Goal: Information Seeking & Learning: Find specific fact

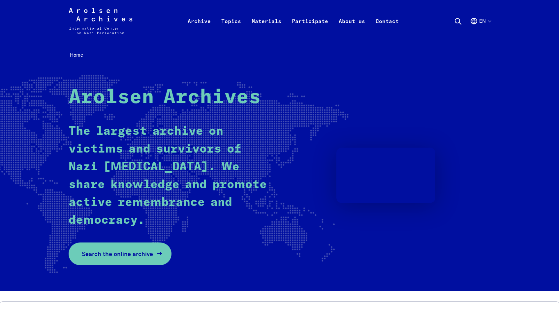
click at [92, 245] on link "Search the online archive" at bounding box center [120, 254] width 103 height 23
click at [119, 261] on link "Search the online archive" at bounding box center [120, 254] width 103 height 23
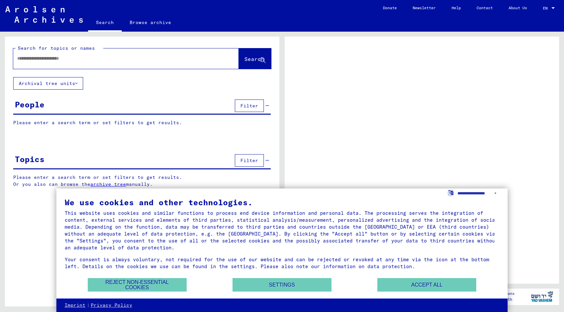
click at [121, 60] on input "text" at bounding box center [120, 58] width 206 height 7
type input "**********"
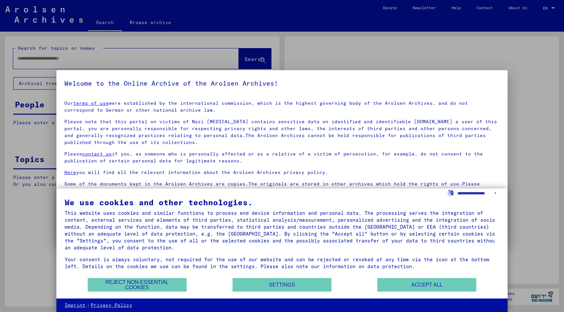
click at [73, 100] on link "terms of use" at bounding box center [91, 103] width 36 height 6
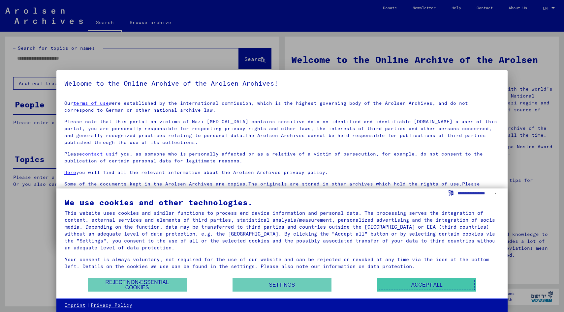
click at [383, 284] on button "Accept all" at bounding box center [426, 285] width 99 height 14
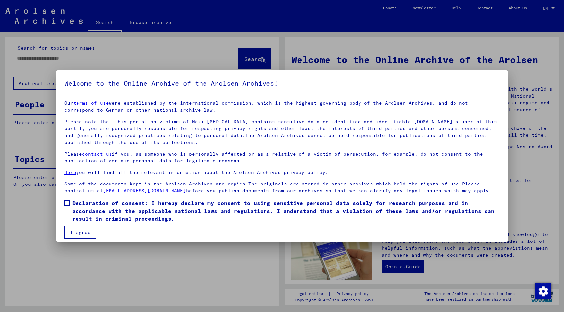
click at [343, 174] on p "Here you will find all the relevant information about the Arolsen Archives priv…" at bounding box center [281, 172] width 435 height 7
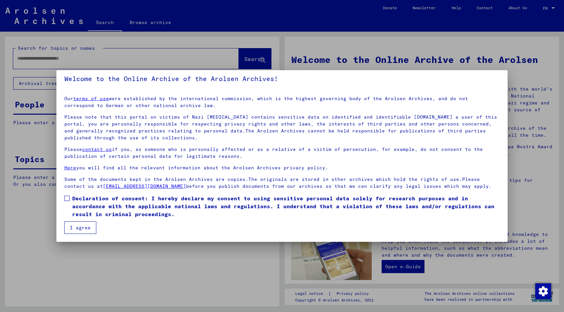
click at [67, 196] on span at bounding box center [66, 198] width 5 height 5
click at [77, 220] on mat-checkbox "Declaration of consent: I hereby declare my consent to using sensitive personal…" at bounding box center [281, 208] width 435 height 27
click at [77, 225] on button "I agree" at bounding box center [80, 228] width 32 height 13
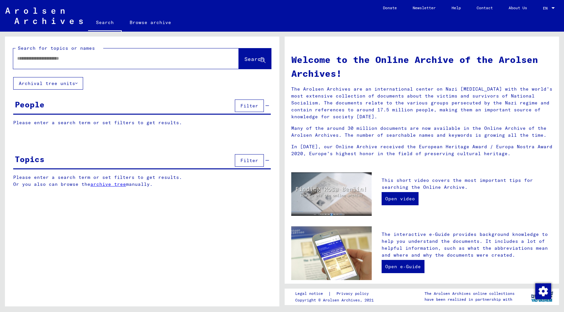
click at [97, 60] on input "text" at bounding box center [118, 58] width 202 height 7
type input "**********"
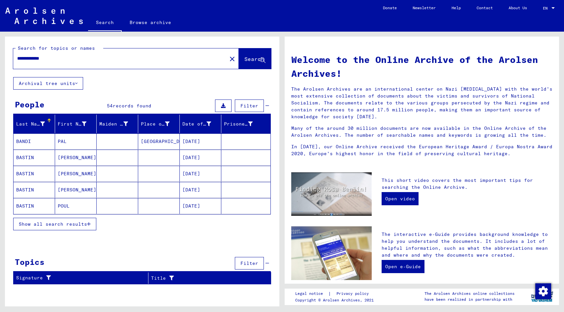
click at [78, 228] on button "Show all search results" at bounding box center [54, 224] width 83 height 13
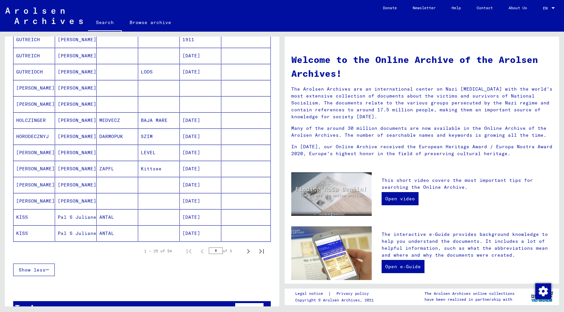
scroll to position [314, 0]
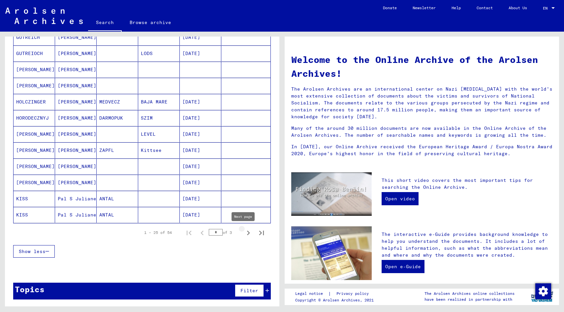
click at [244, 234] on icon "Next page" at bounding box center [248, 233] width 9 height 9
type input "*"
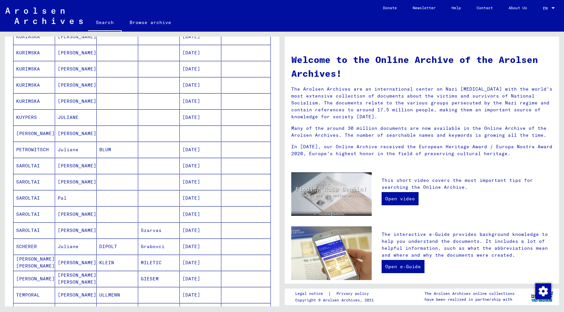
scroll to position [64, 0]
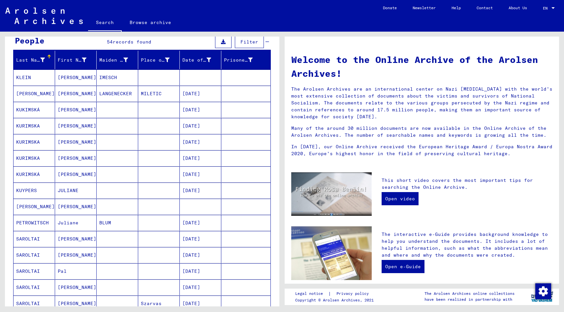
click at [23, 206] on mat-cell "PAUL" at bounding box center [35, 207] width 42 height 16
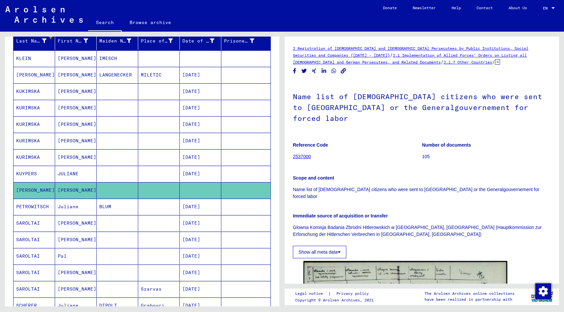
click at [338, 246] on button "Show all meta data" at bounding box center [319, 252] width 53 height 13
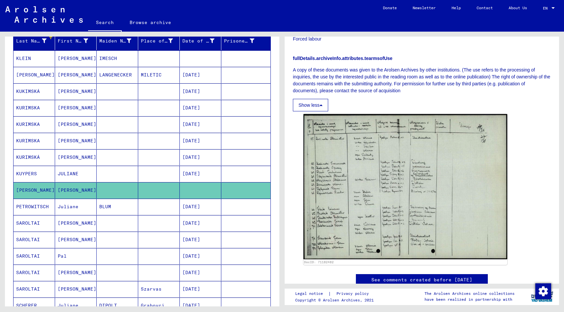
scroll to position [326, 0]
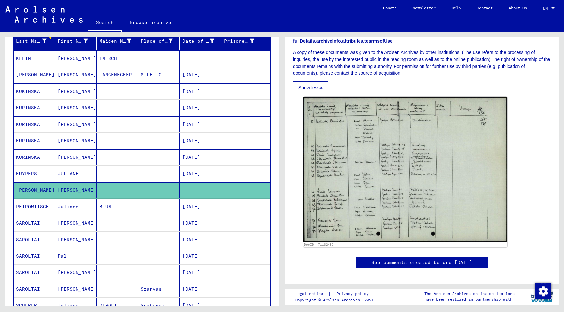
click at [388, 196] on img at bounding box center [405, 169] width 204 height 145
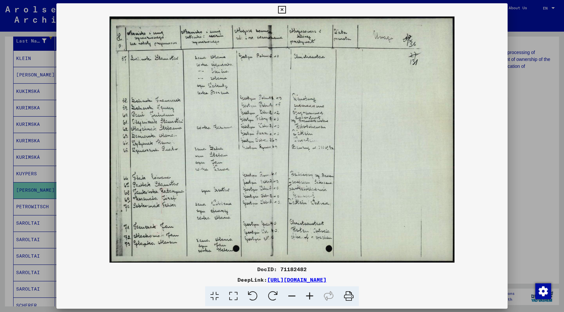
click at [350, 297] on icon at bounding box center [349, 297] width 20 height 20
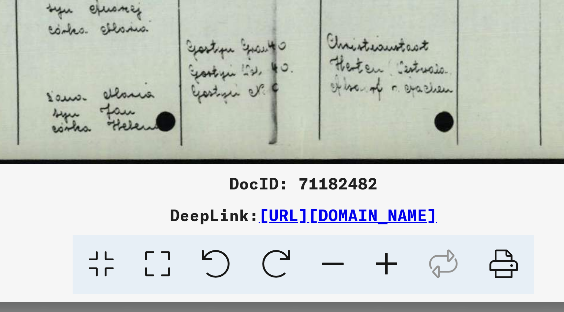
scroll to position [0, 0]
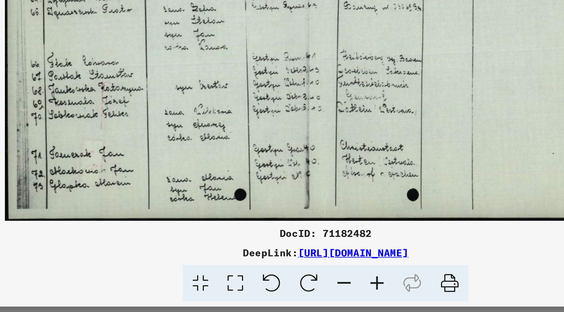
click at [267, 279] on link "https://collections.arolsen-archives.org/en/document/71182482" at bounding box center [296, 280] width 59 height 7
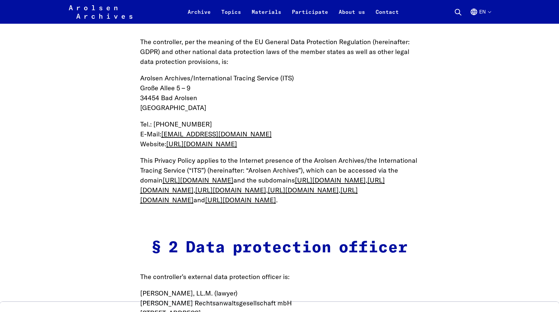
scroll to position [342, 0]
